Goal: Task Accomplishment & Management: Manage account settings

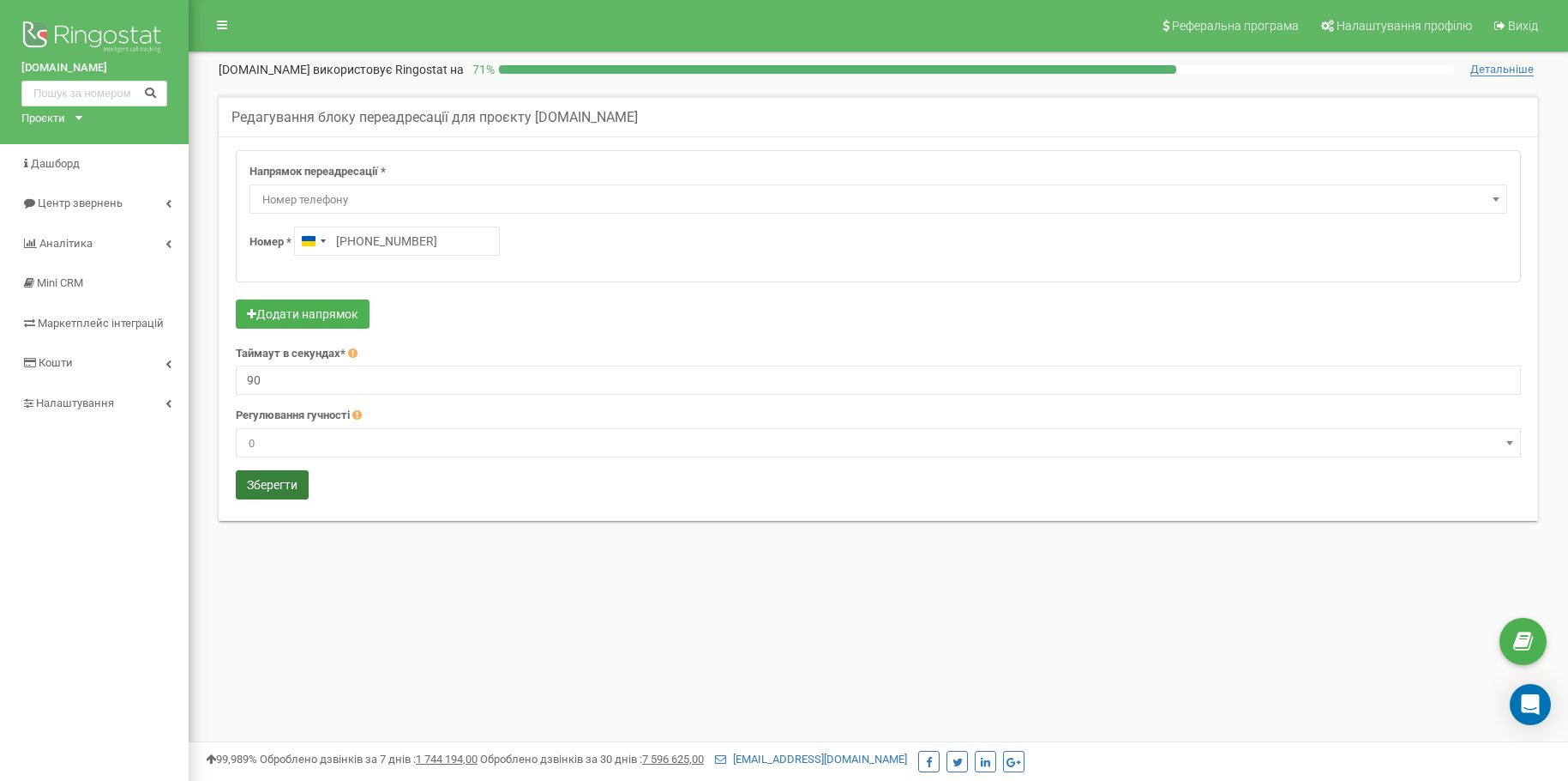
click at [262, 491] on button "Зберегти" at bounding box center [272, 485] width 72 height 29
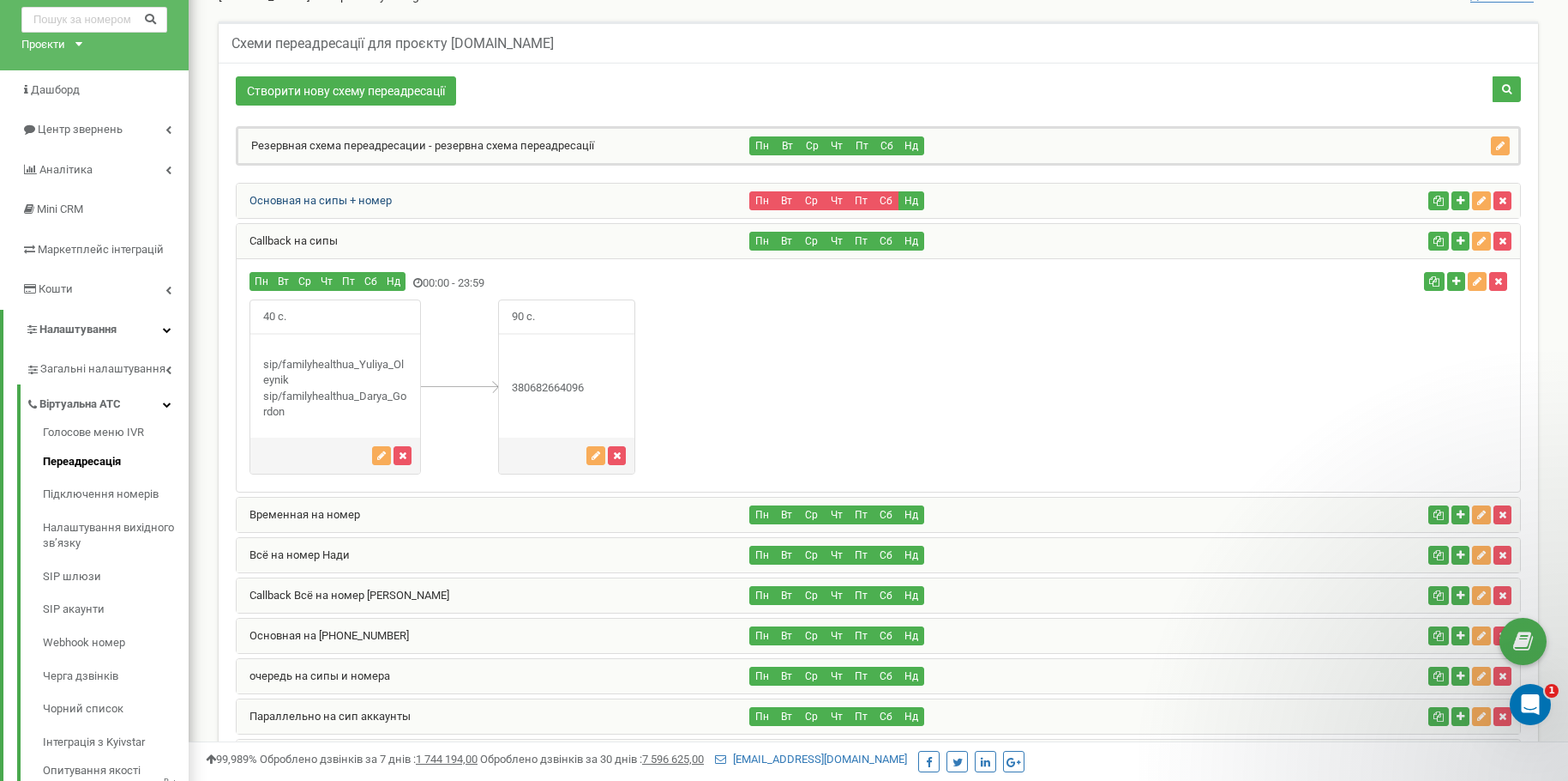
click at [261, 202] on link "Основная на сипы + номер" at bounding box center [314, 200] width 155 height 13
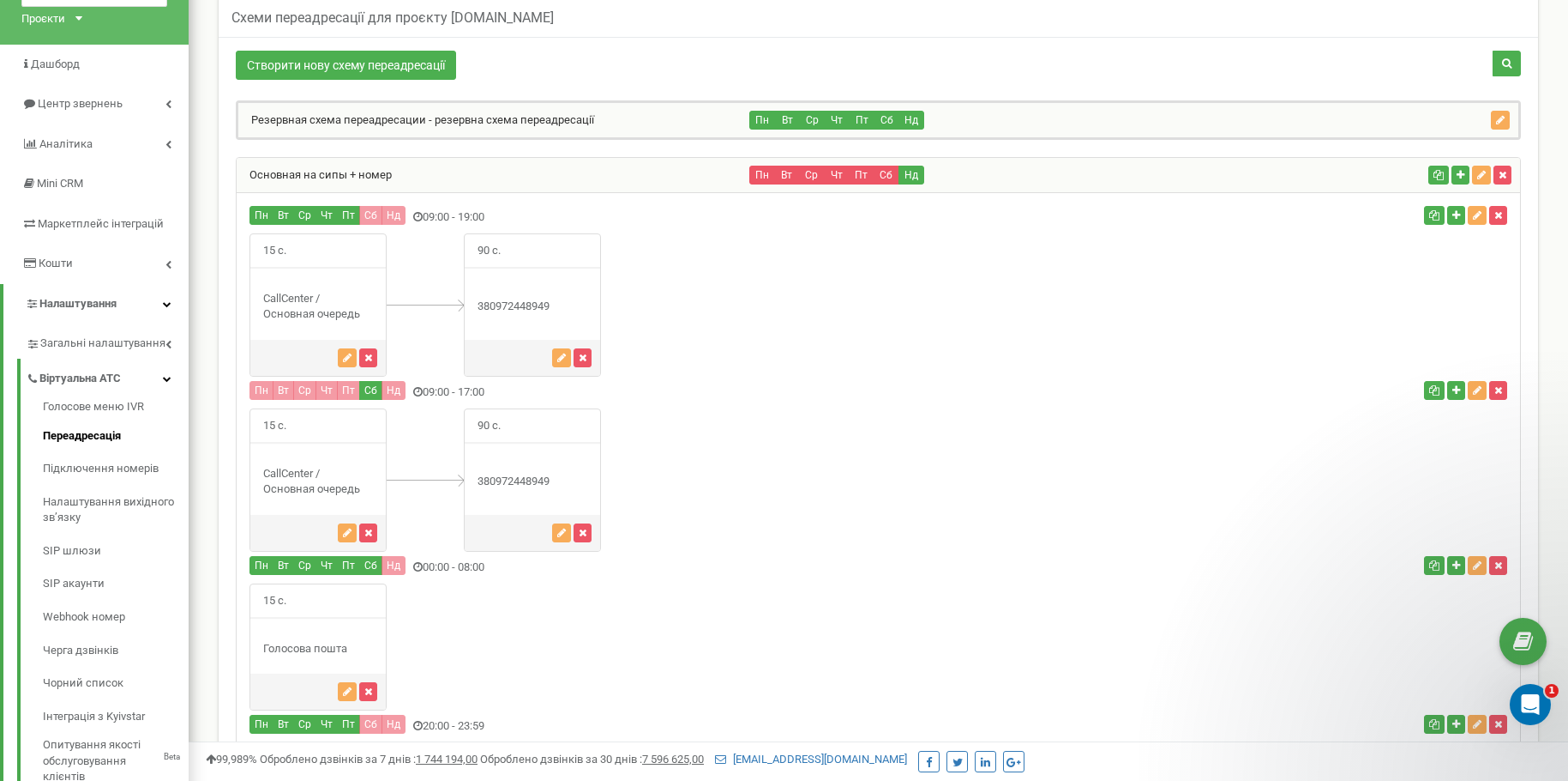
scroll to position [73, 0]
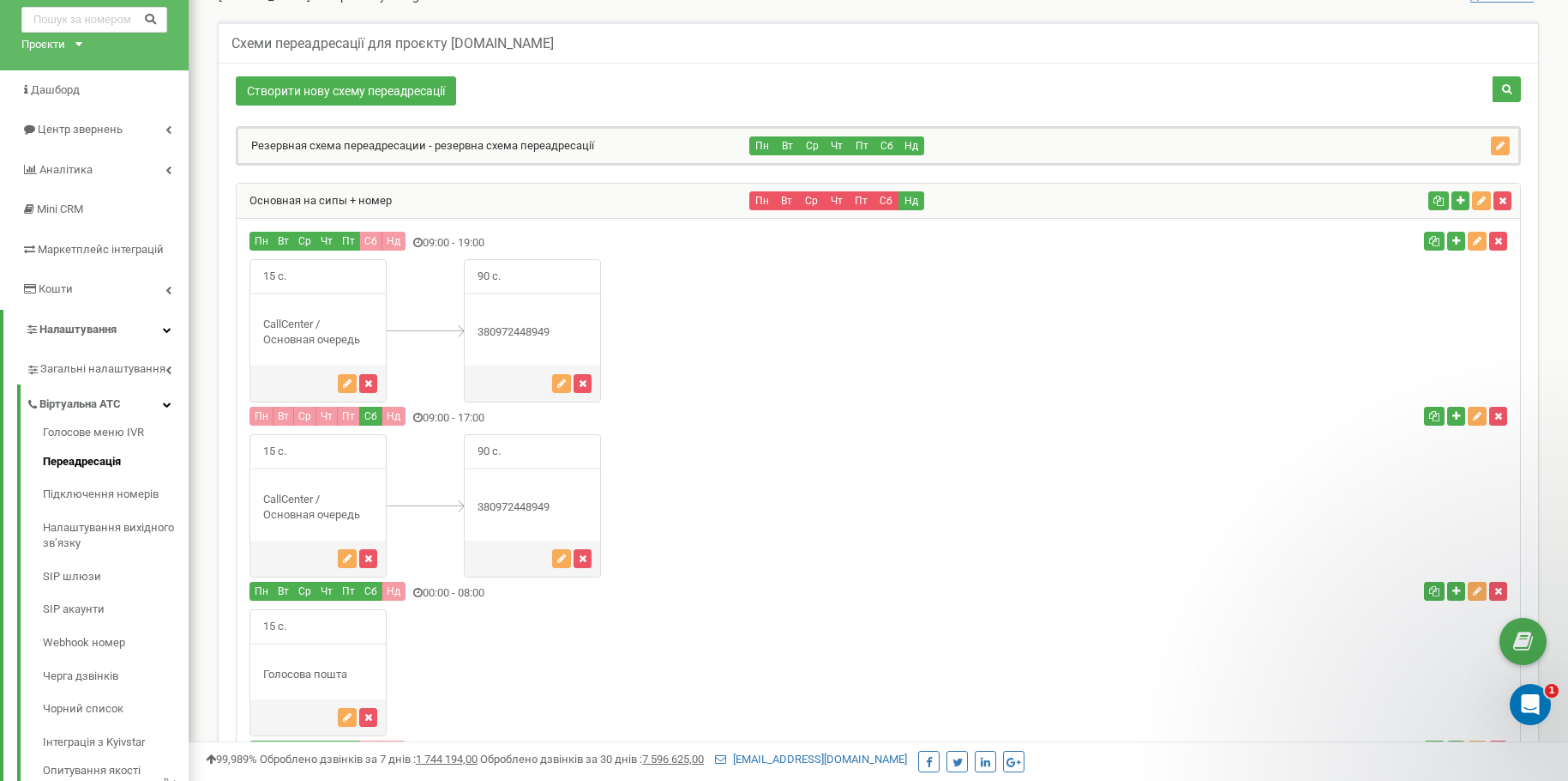
click at [333, 207] on div "Основная на сипы + номер" at bounding box center [494, 200] width 514 height 34
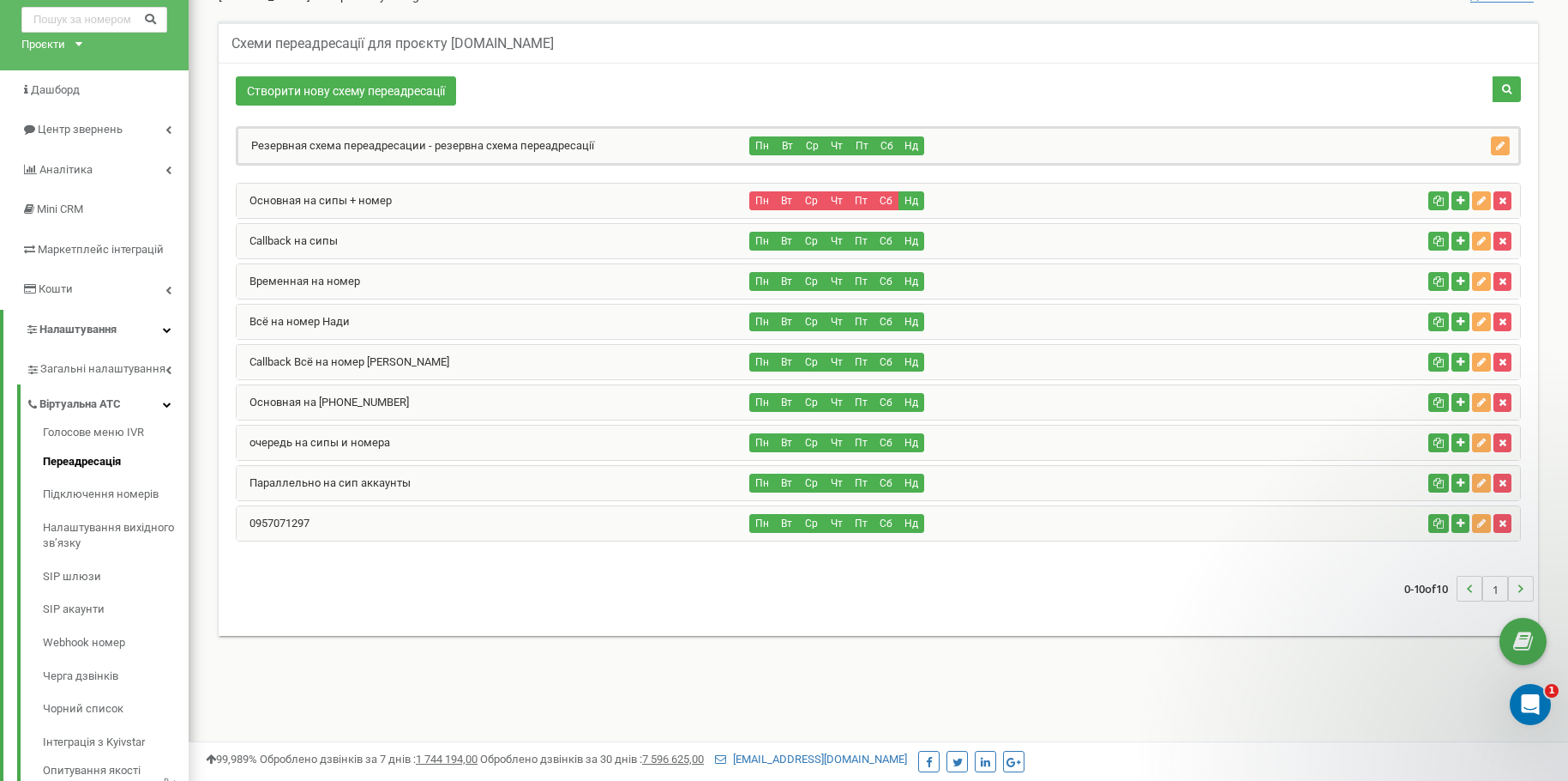
click at [335, 237] on link "Callback на сипы" at bounding box center [288, 241] width 102 height 13
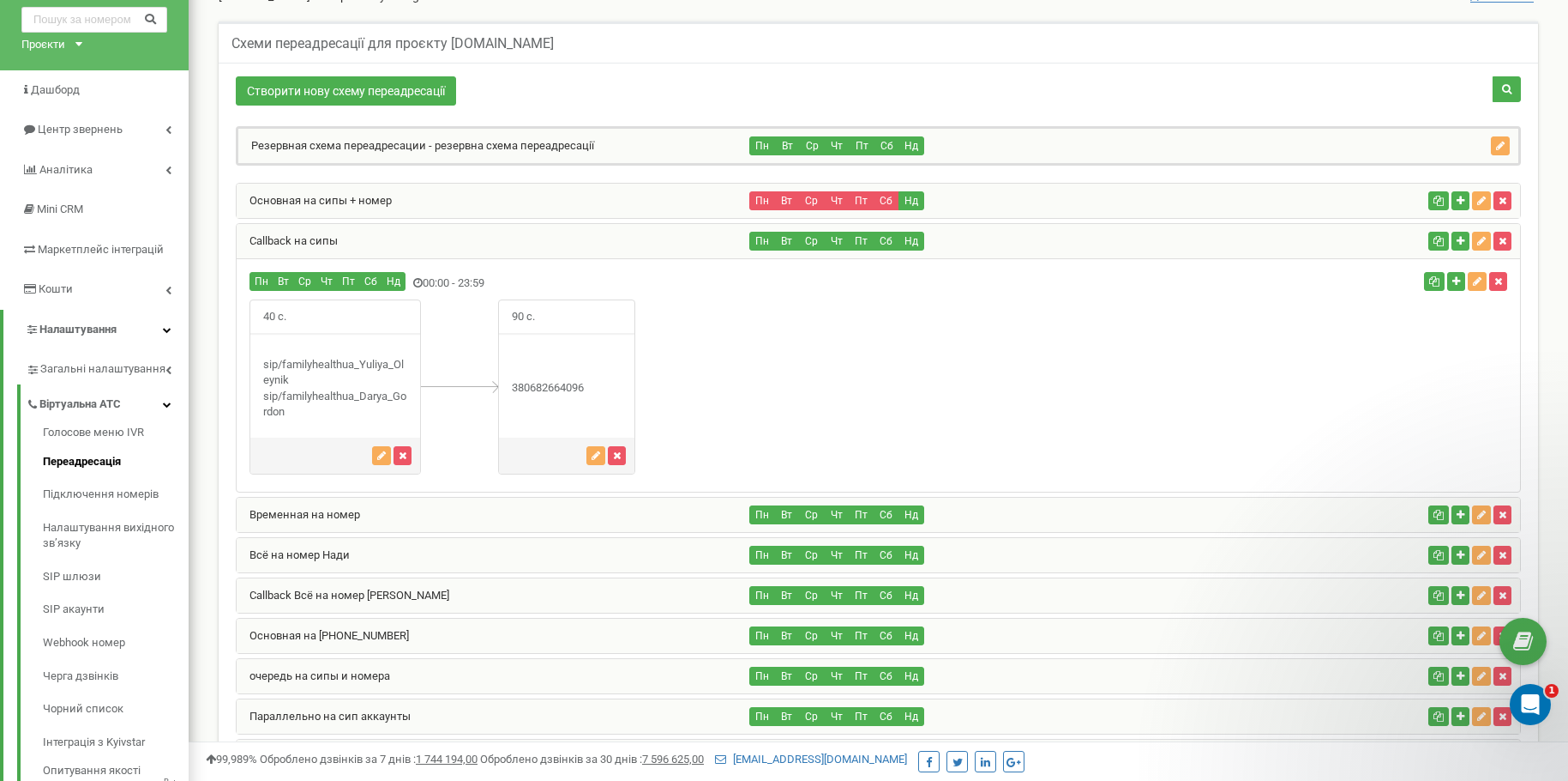
click at [335, 207] on div "Основная на сипы + номер" at bounding box center [494, 200] width 514 height 34
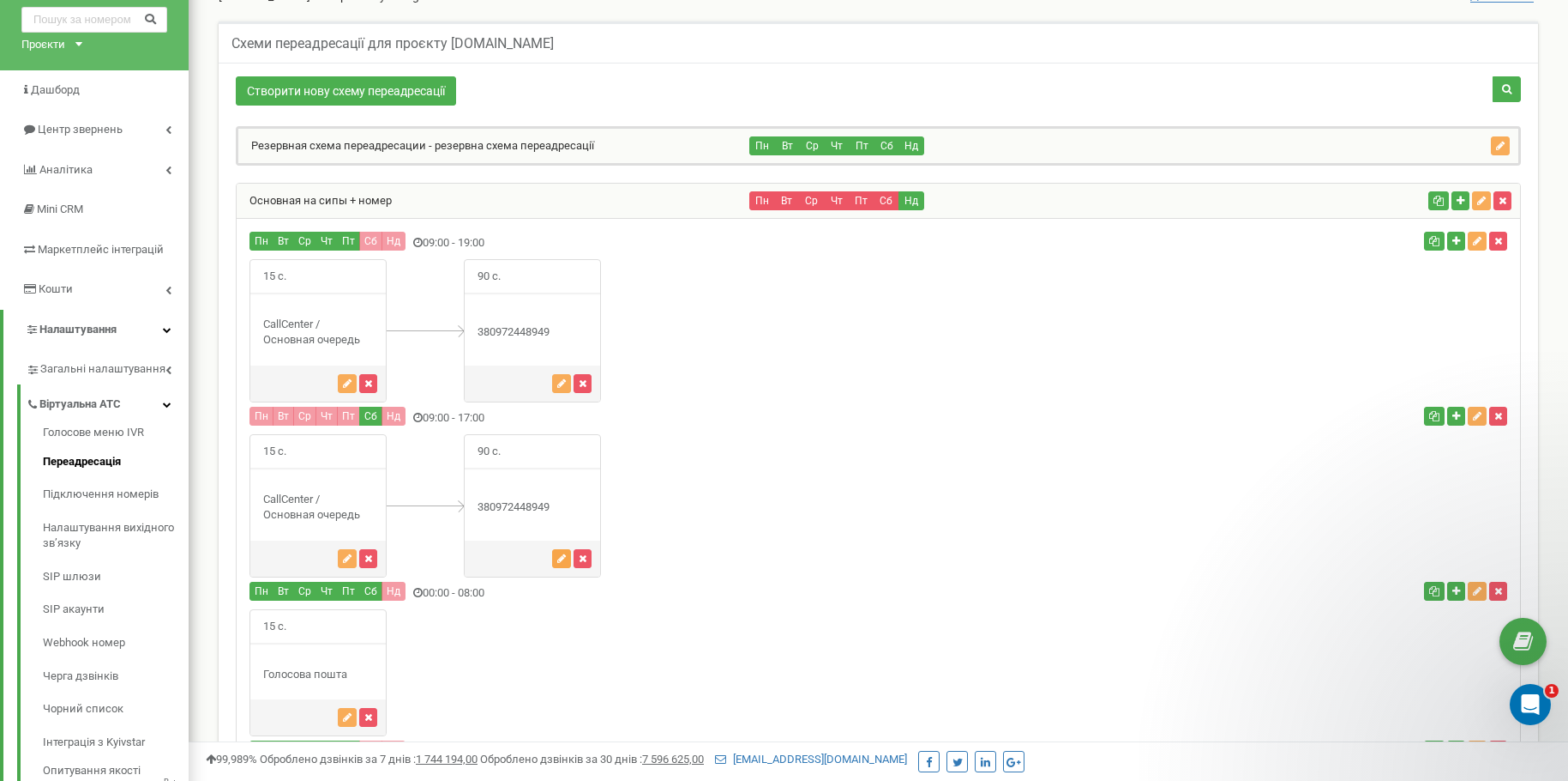
scroll to position [0, 0]
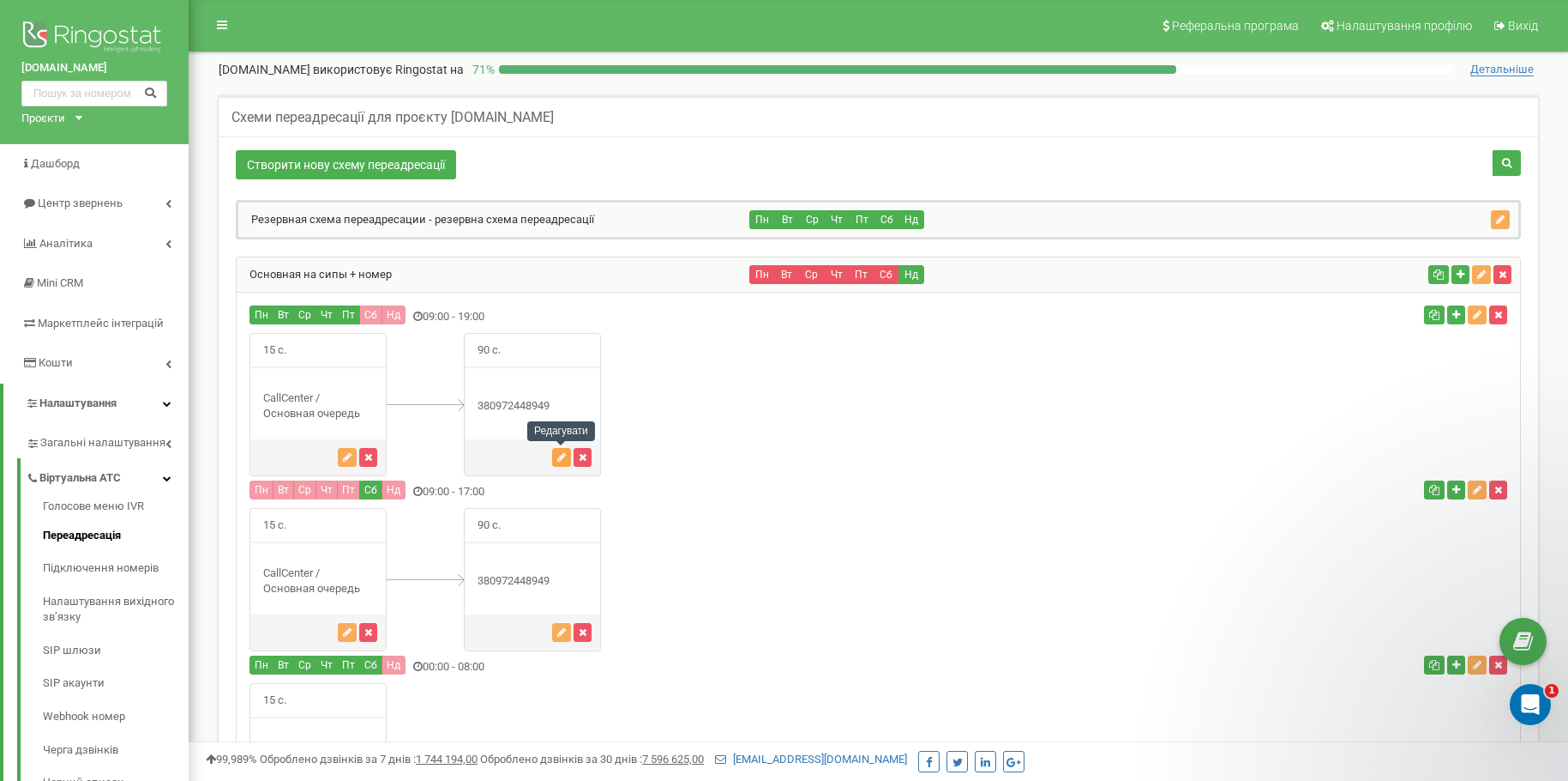
click at [561, 457] on icon "button" at bounding box center [562, 456] width 8 height 10
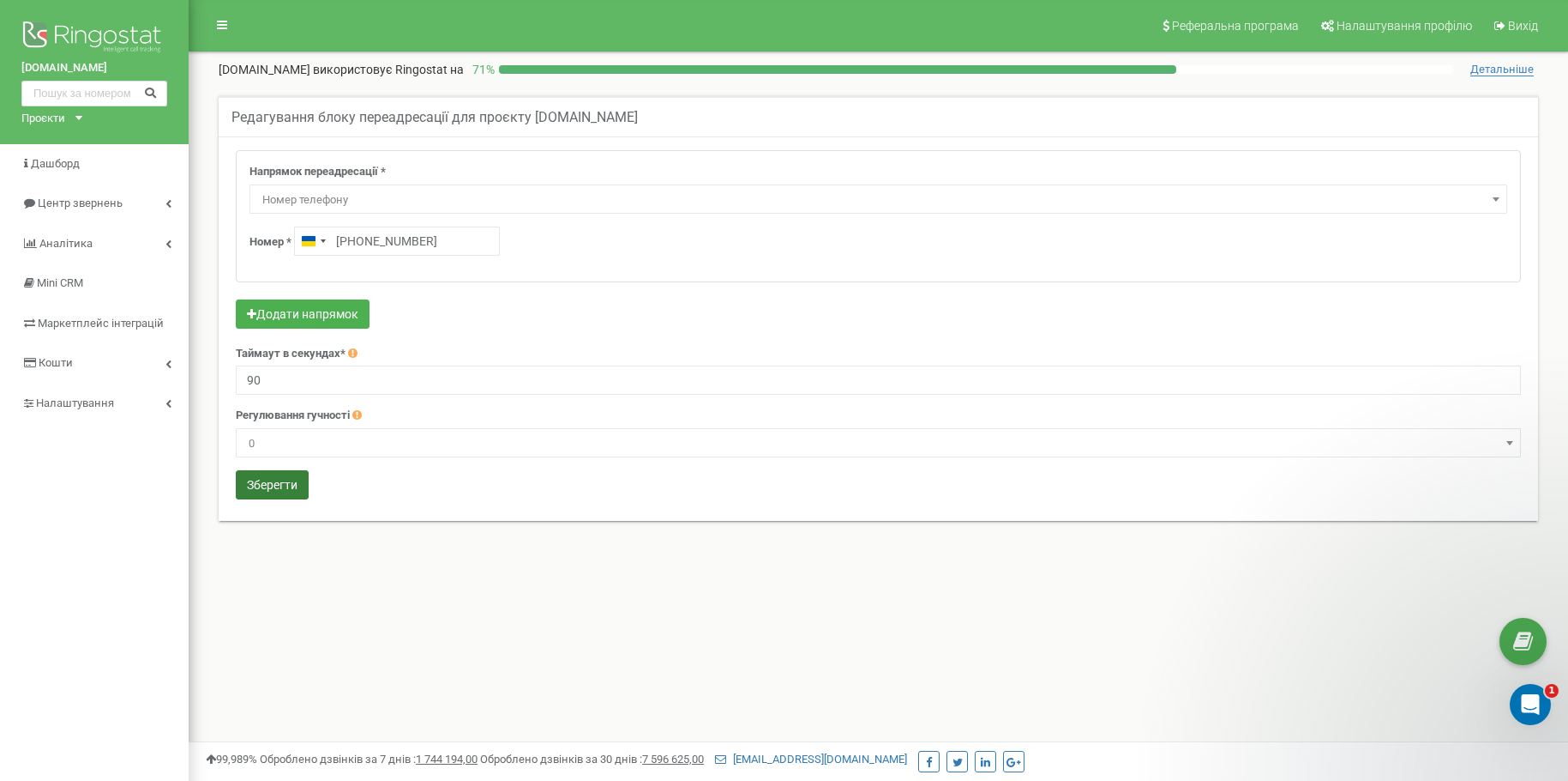
click at [270, 486] on button "Зберегти" at bounding box center [272, 485] width 72 height 29
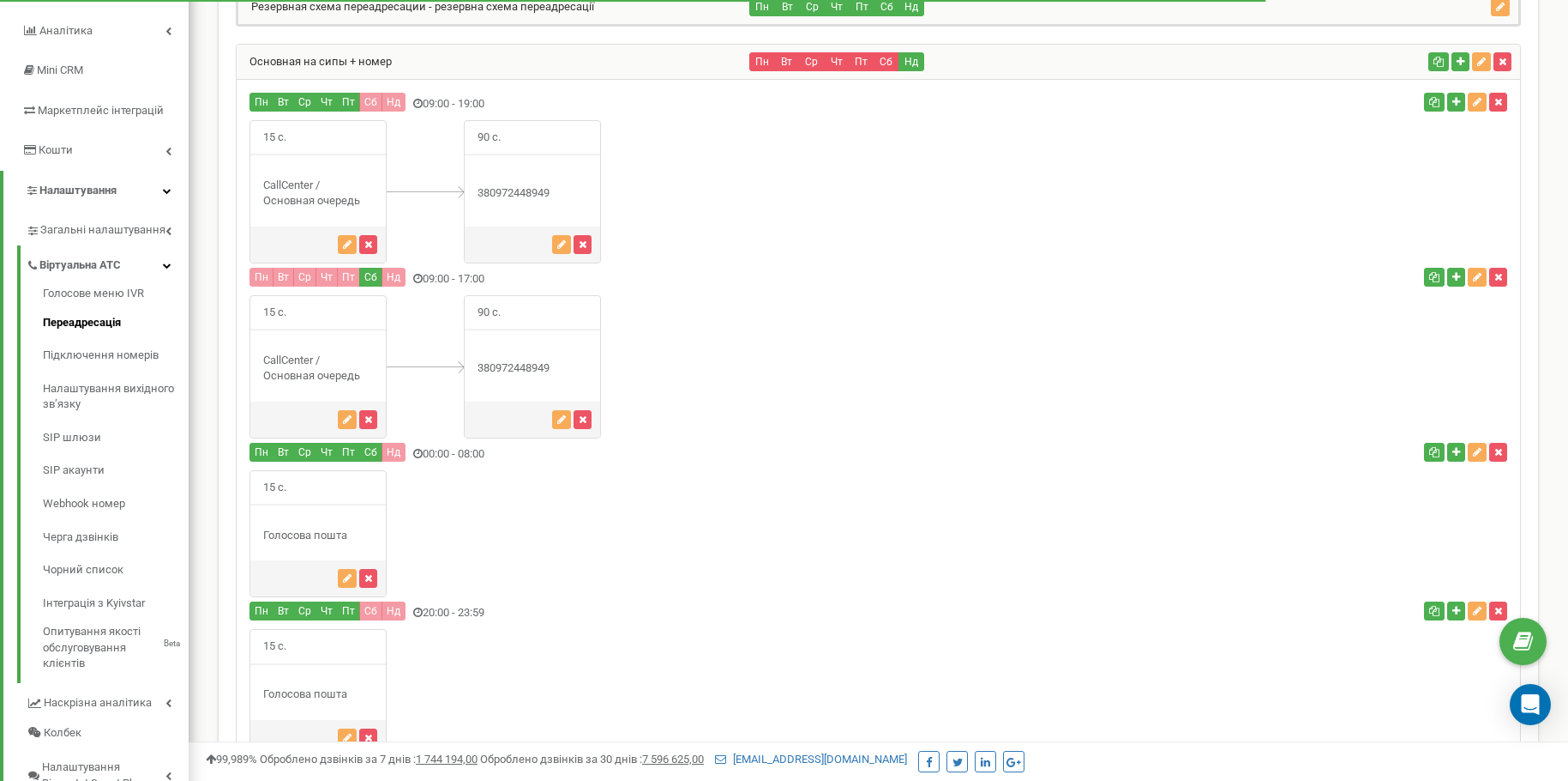
scroll to position [120, 0]
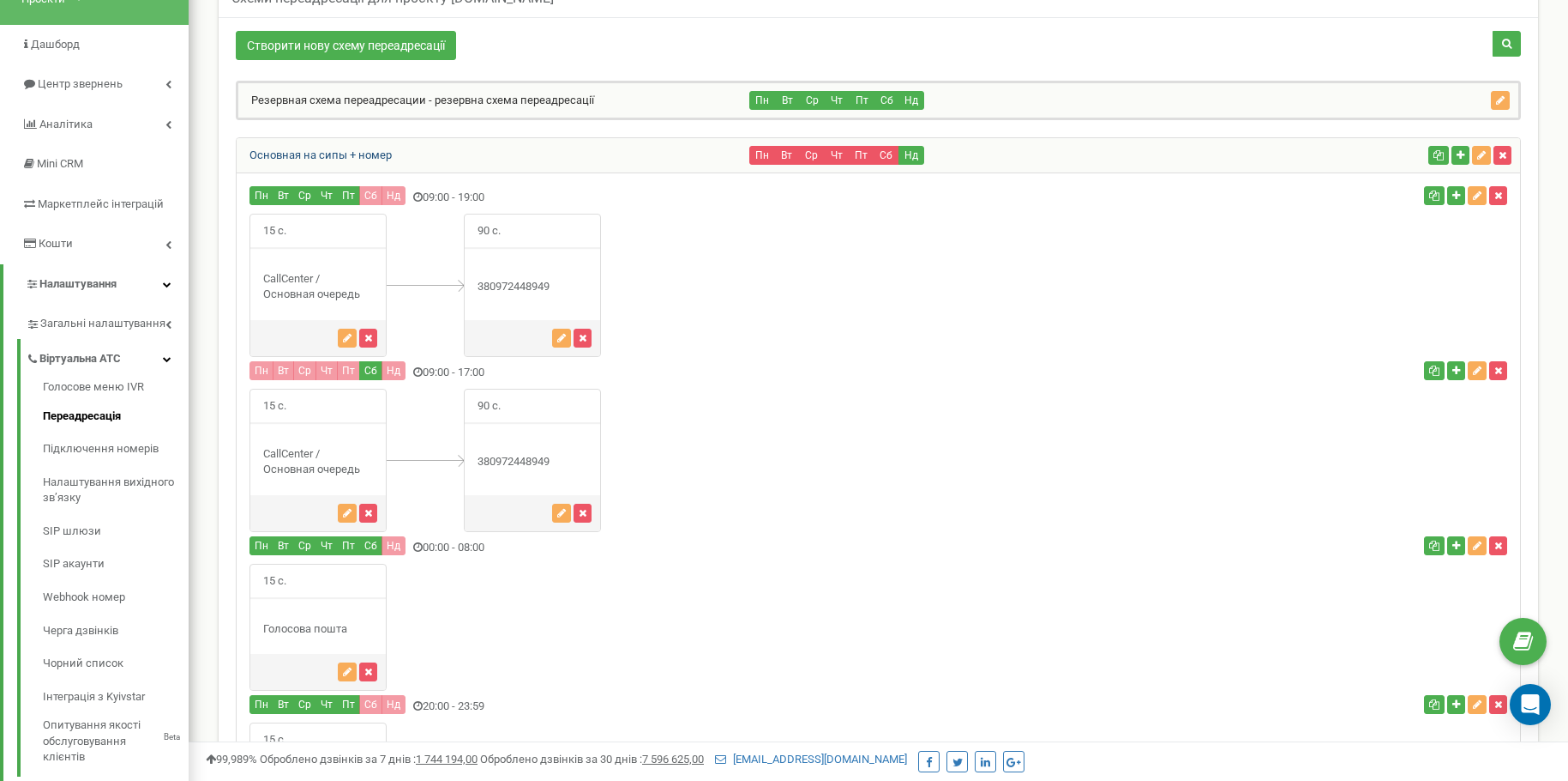
click at [344, 151] on link "Основная на сипы + номер" at bounding box center [314, 155] width 155 height 13
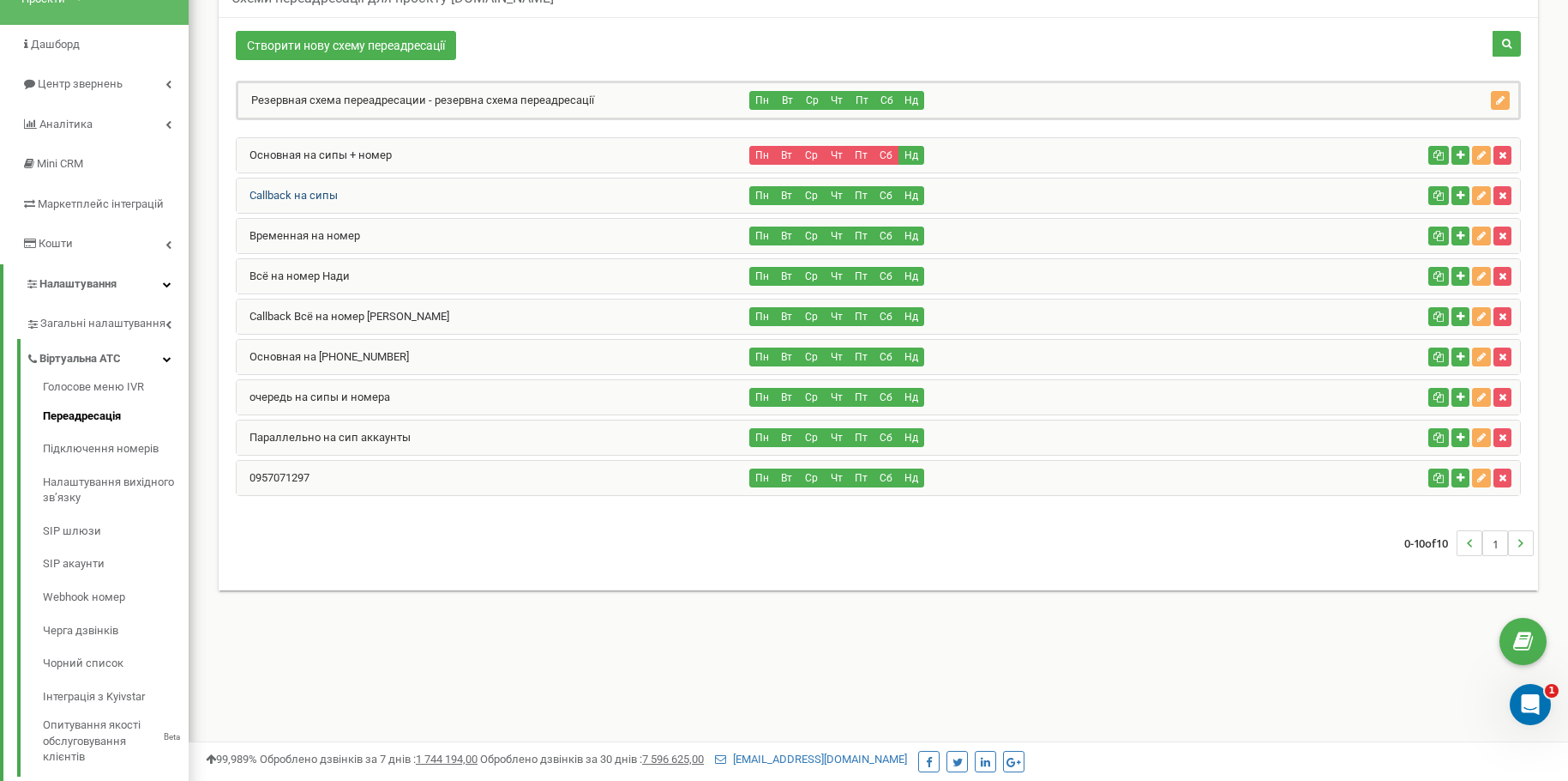
scroll to position [0, 0]
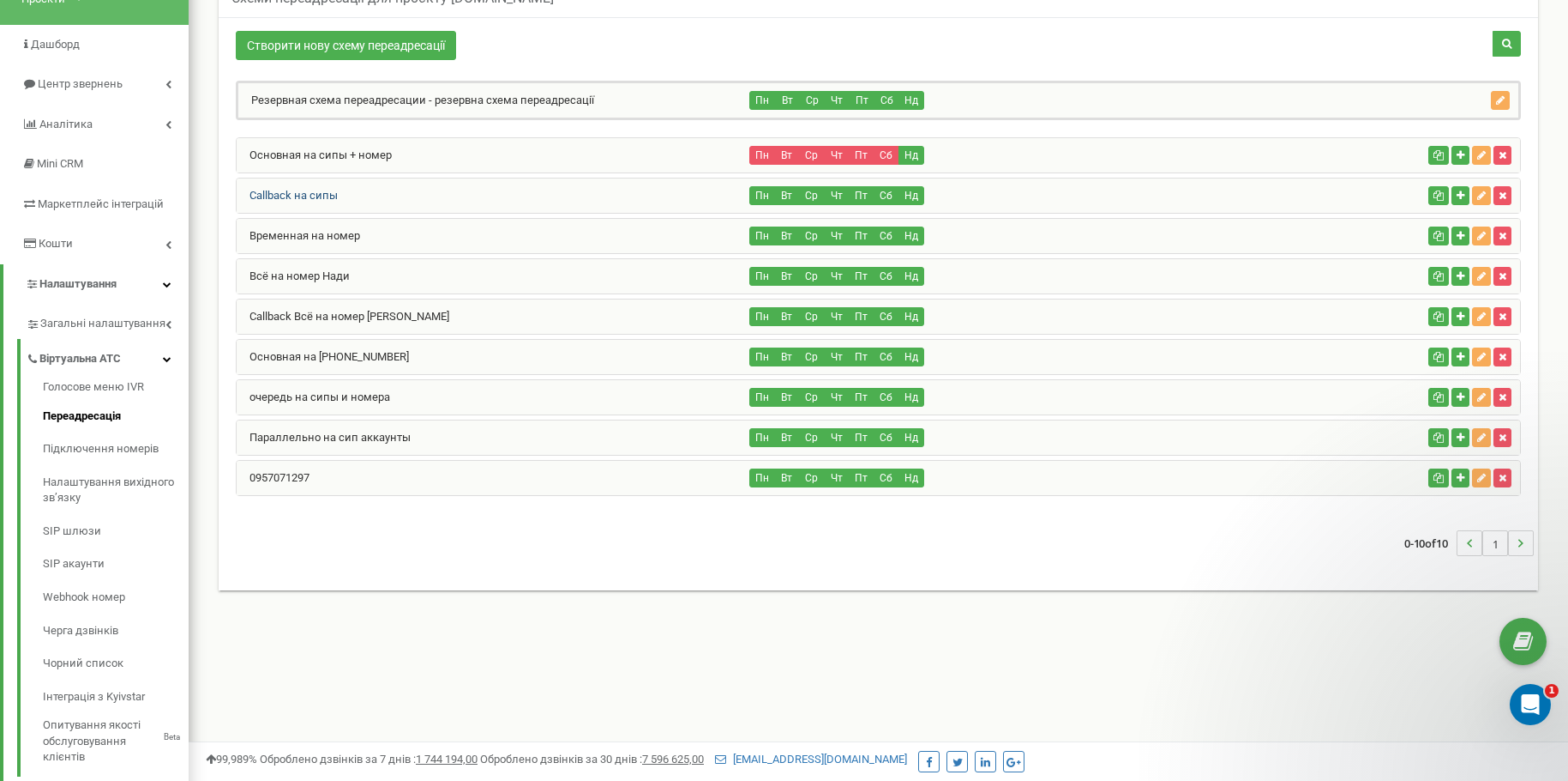
click at [330, 190] on link "Callback на сипы" at bounding box center [288, 196] width 102 height 13
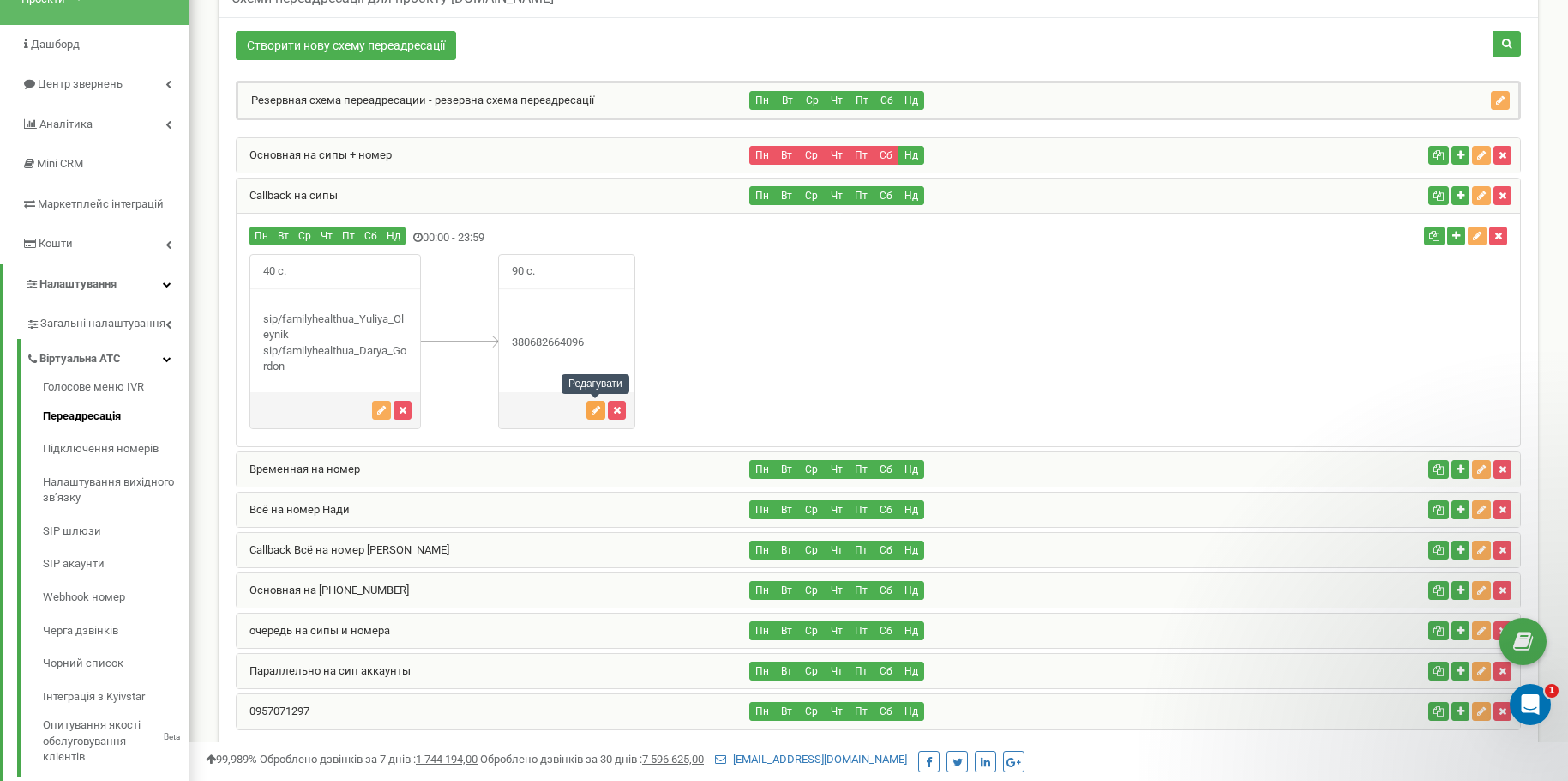
click at [589, 411] on button "button" at bounding box center [596, 410] width 19 height 19
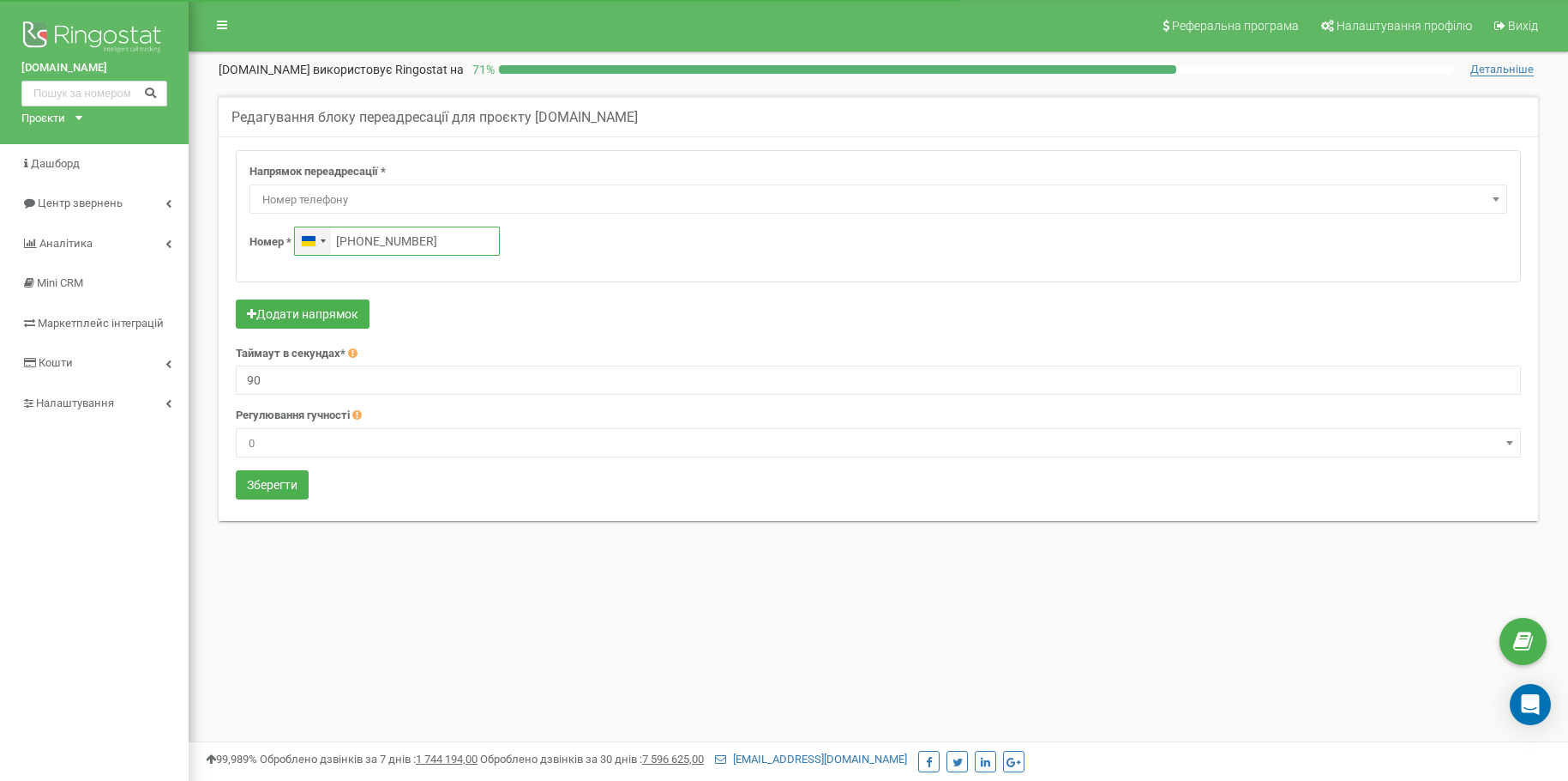
drag, startPoint x: 443, startPoint y: 232, endPoint x: 322, endPoint y: 232, distance: 121.0
click at [322, 232] on div "Ukraine +380 +380682664096" at bounding box center [397, 241] width 206 height 29
paste input "97 244 8949"
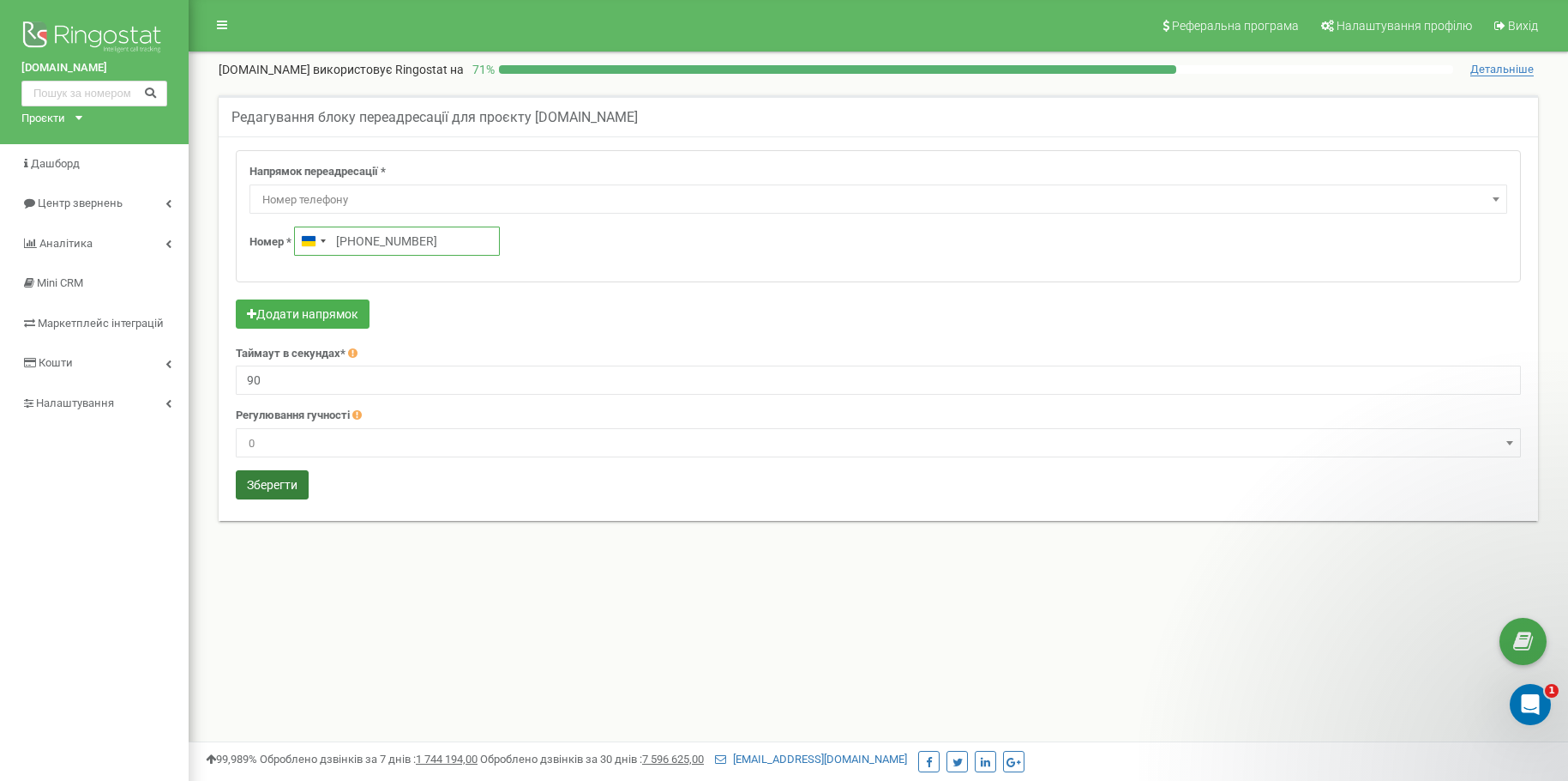
type input "+380 97 244 8949"
click at [293, 484] on button "Зберегти" at bounding box center [272, 485] width 72 height 29
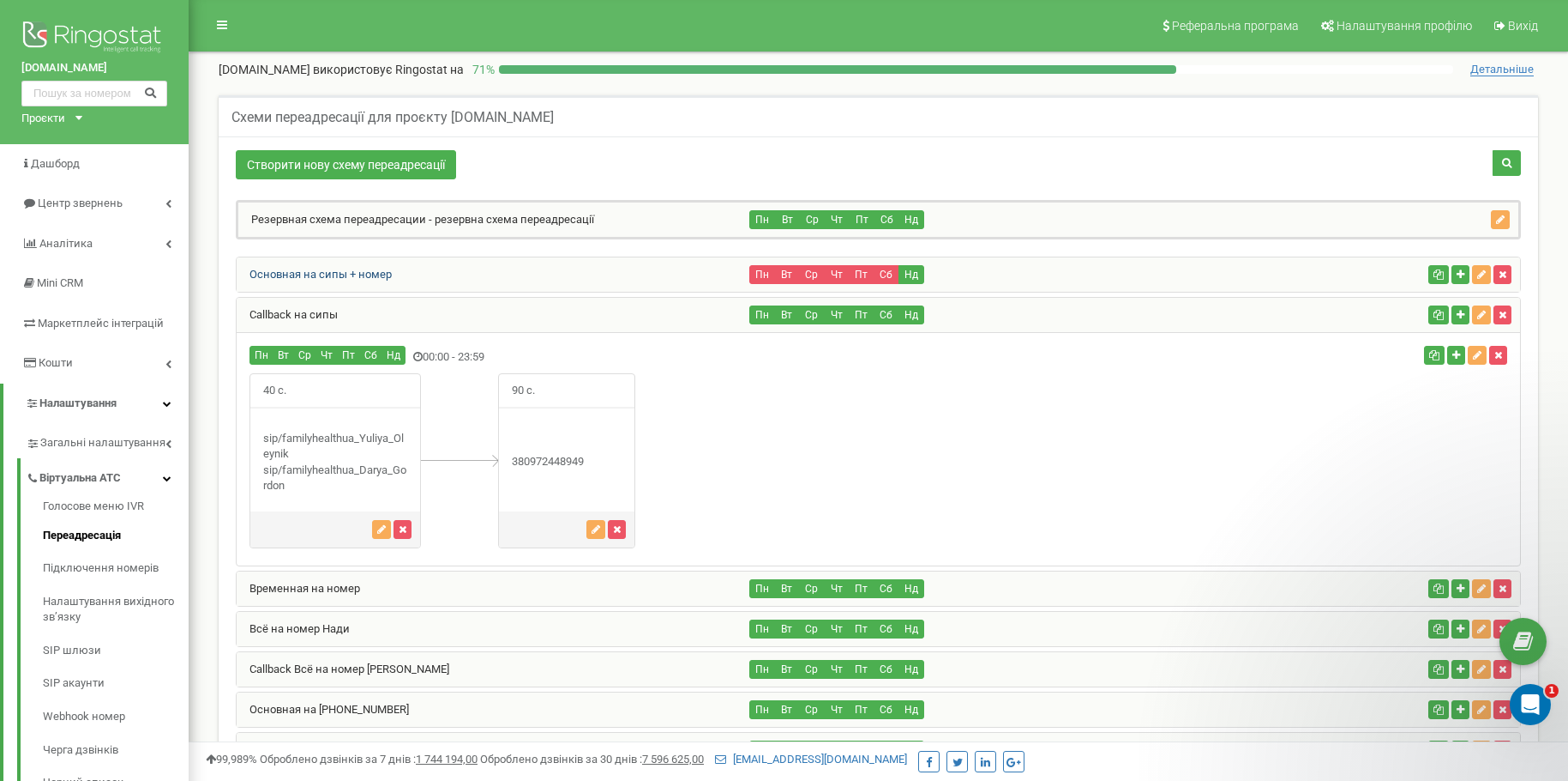
click at [356, 268] on link "Основная на сипы + номер" at bounding box center [314, 274] width 155 height 13
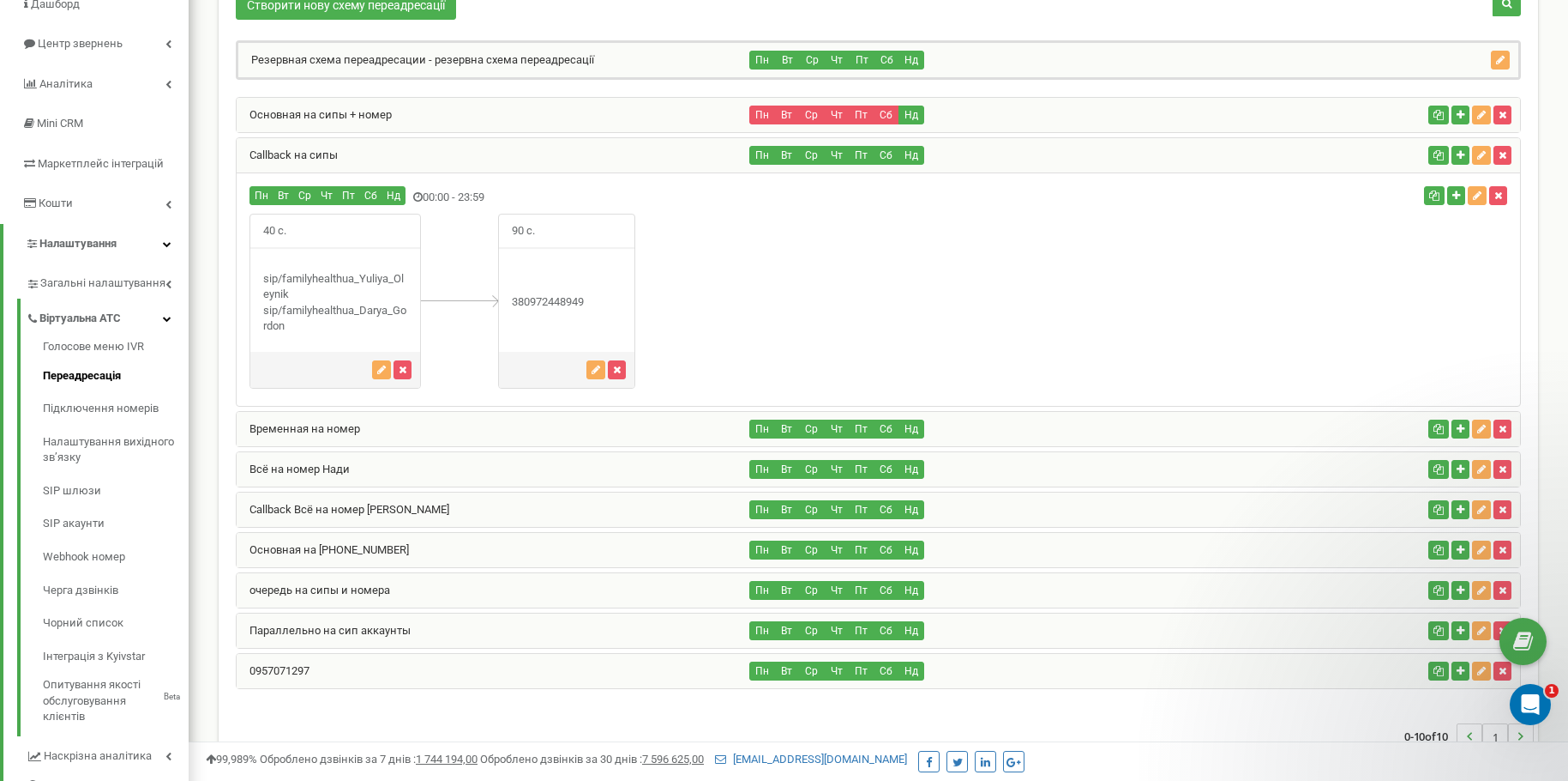
scroll to position [73, 0]
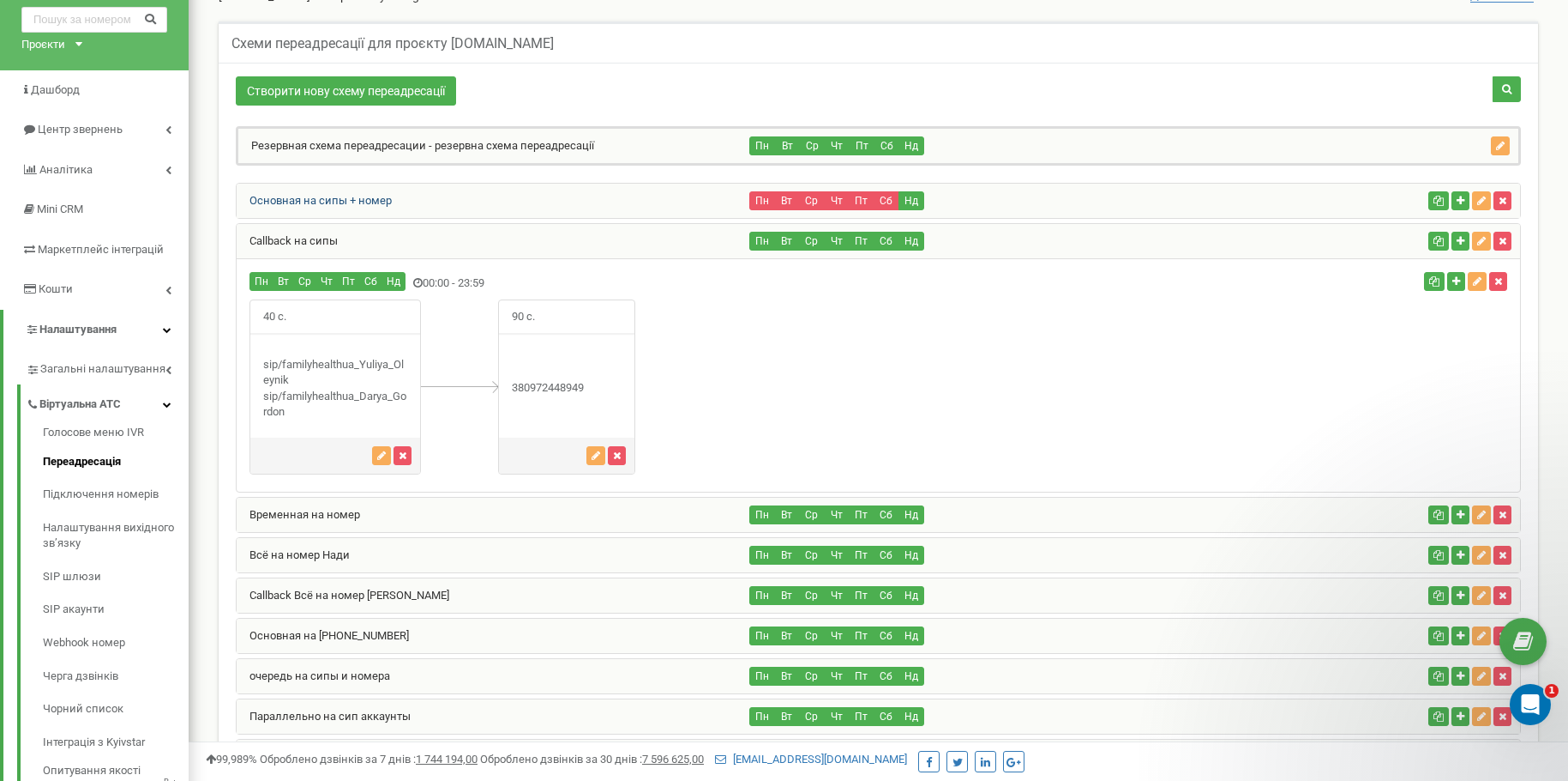
click at [335, 202] on link "Основная на сипы + номер" at bounding box center [314, 200] width 155 height 13
